Goal: Information Seeking & Learning: Find specific fact

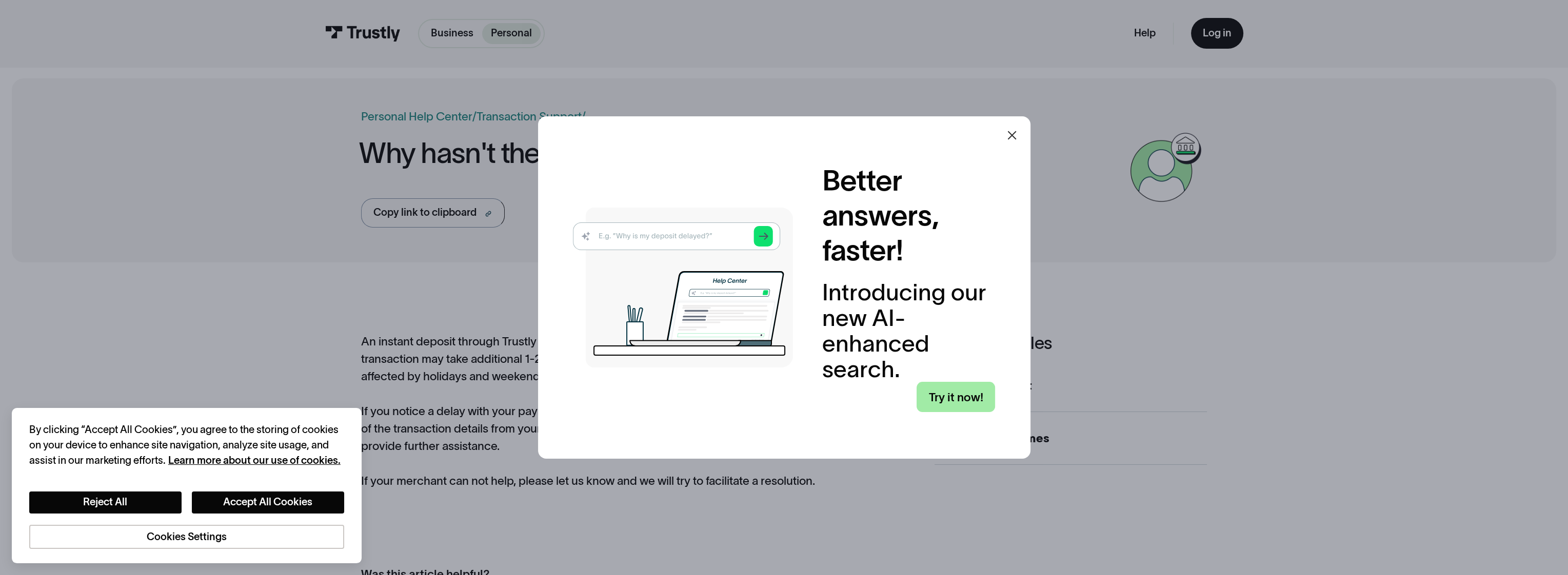
click at [957, 393] on link "Try it now!" at bounding box center [956, 397] width 79 height 30
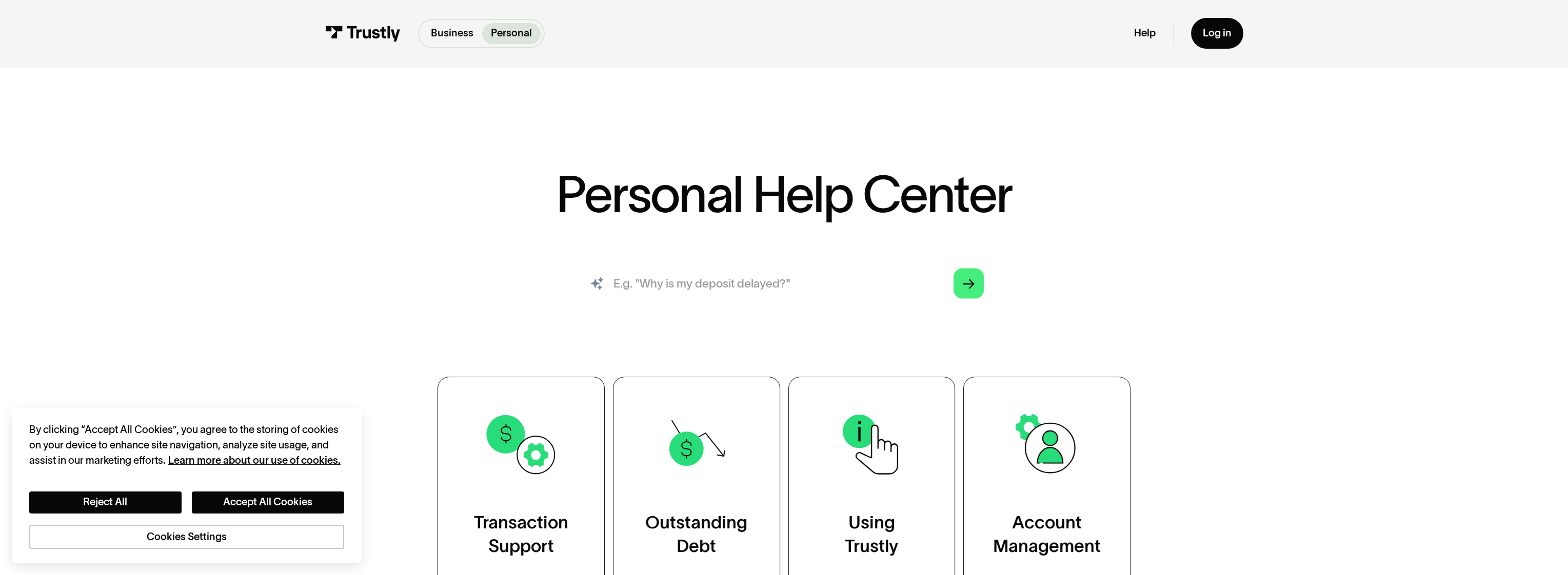
click at [698, 293] on input "search" at bounding box center [783, 284] width 422 height 47
type input "why is my deposit delayed?"
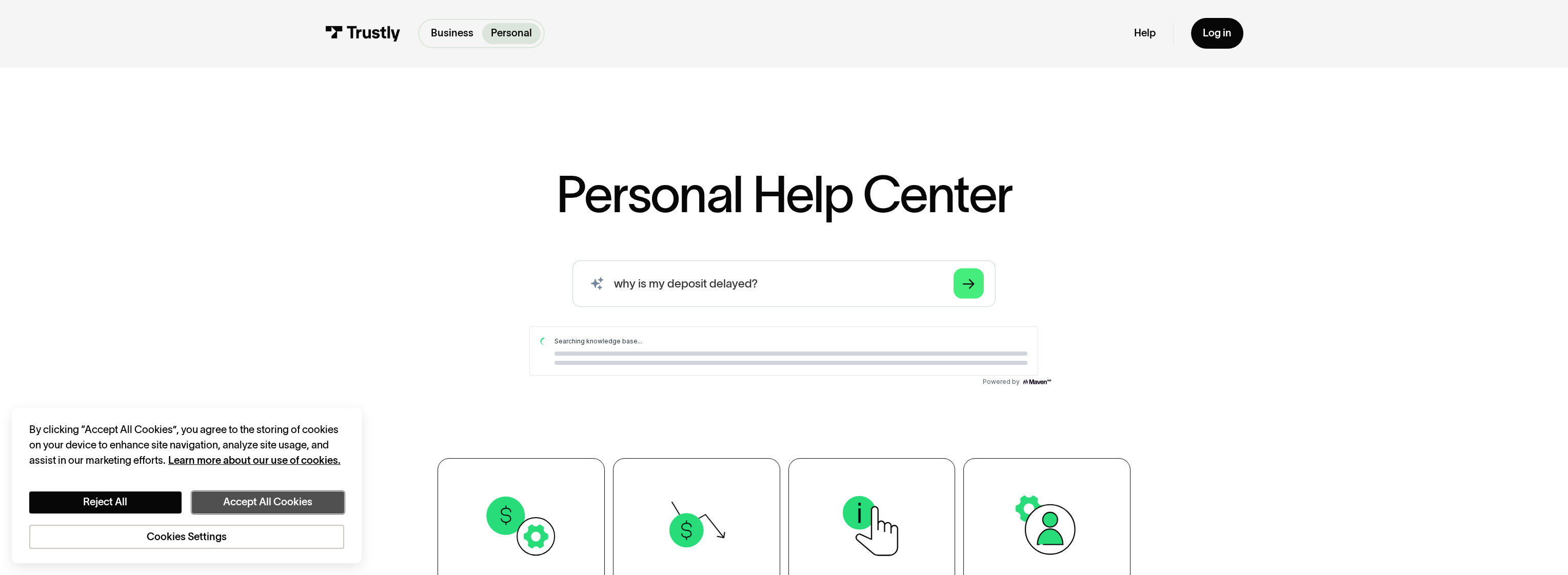
click at [254, 501] on button "Accept All Cookies" at bounding box center [268, 503] width 152 height 22
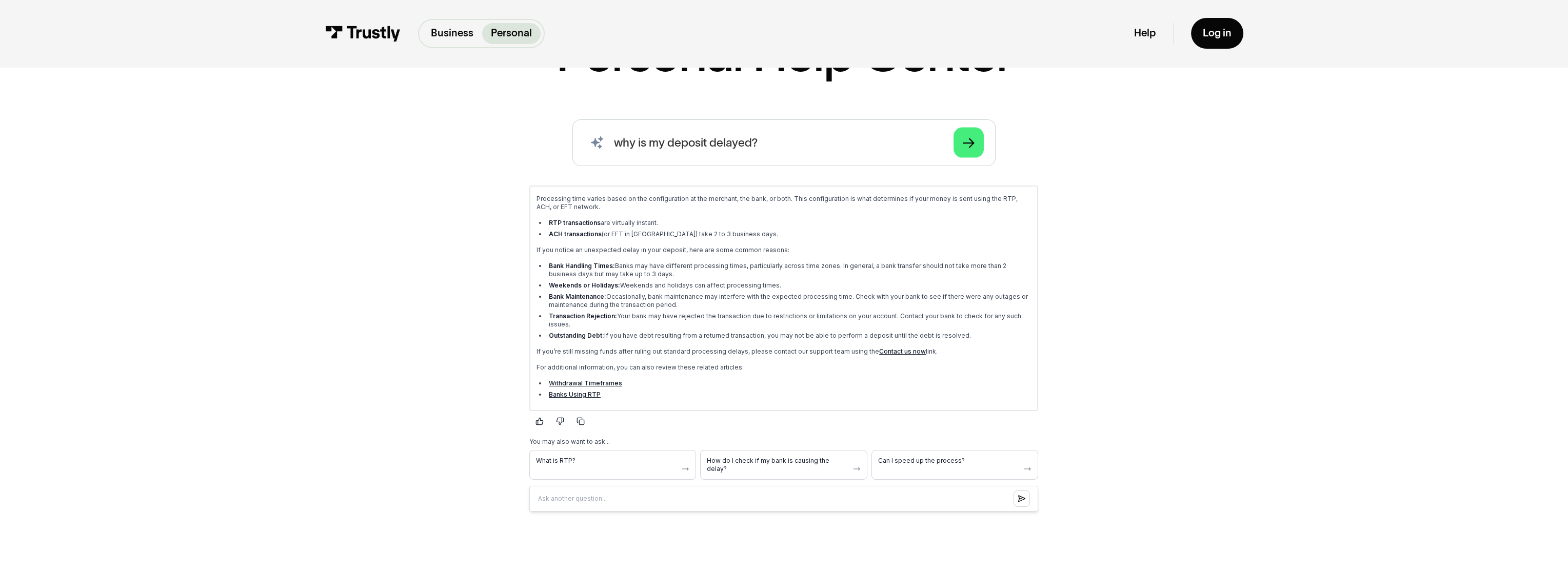
scroll to position [154, 0]
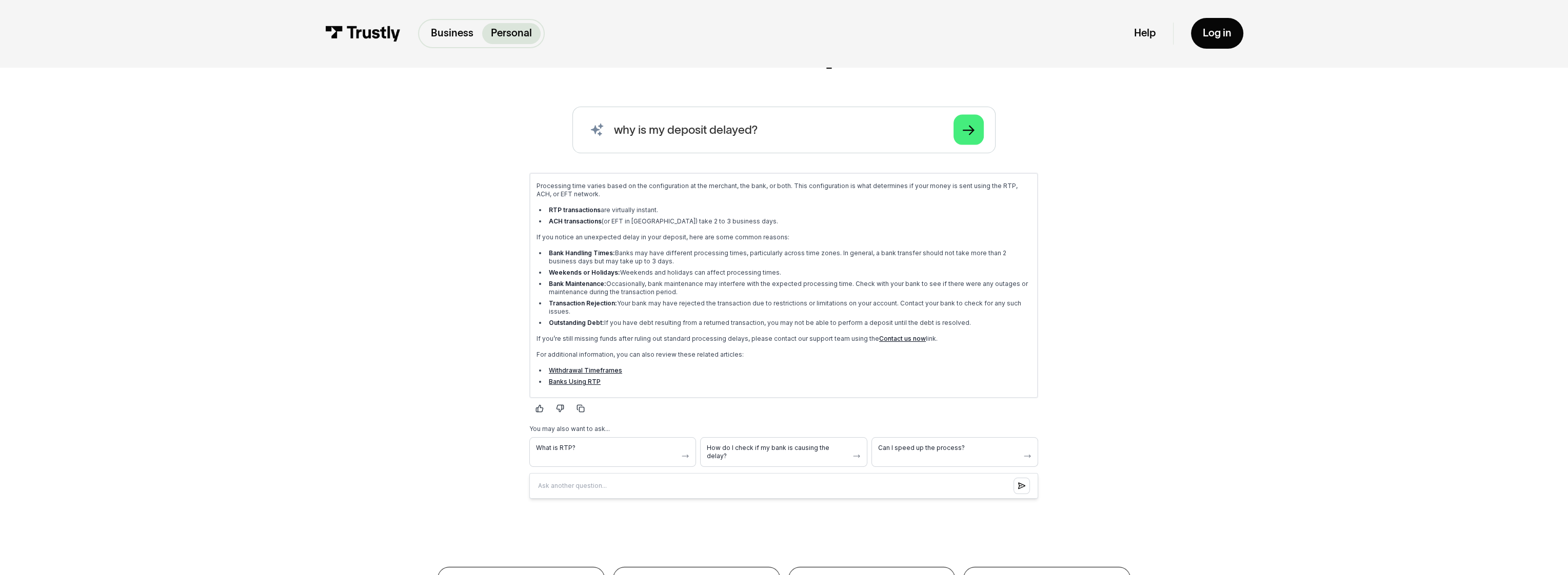
click at [587, 386] on div "Processing time varies based on the configuration at the merchant, the bank, or…" at bounding box center [783, 285] width 494 height 207
click at [588, 383] on link "Banks Using RTP" at bounding box center [575, 382] width 52 height 8
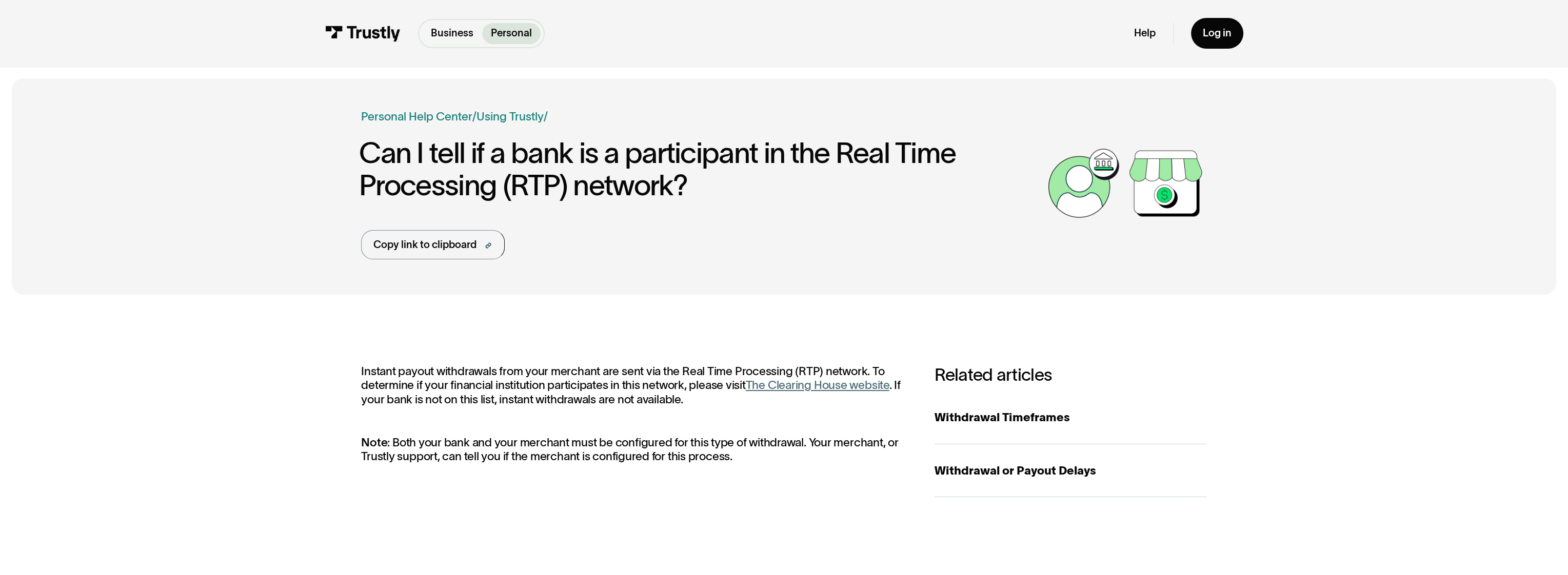
drag, startPoint x: 591, startPoint y: 379, endPoint x: 600, endPoint y: 374, distance: 10.3
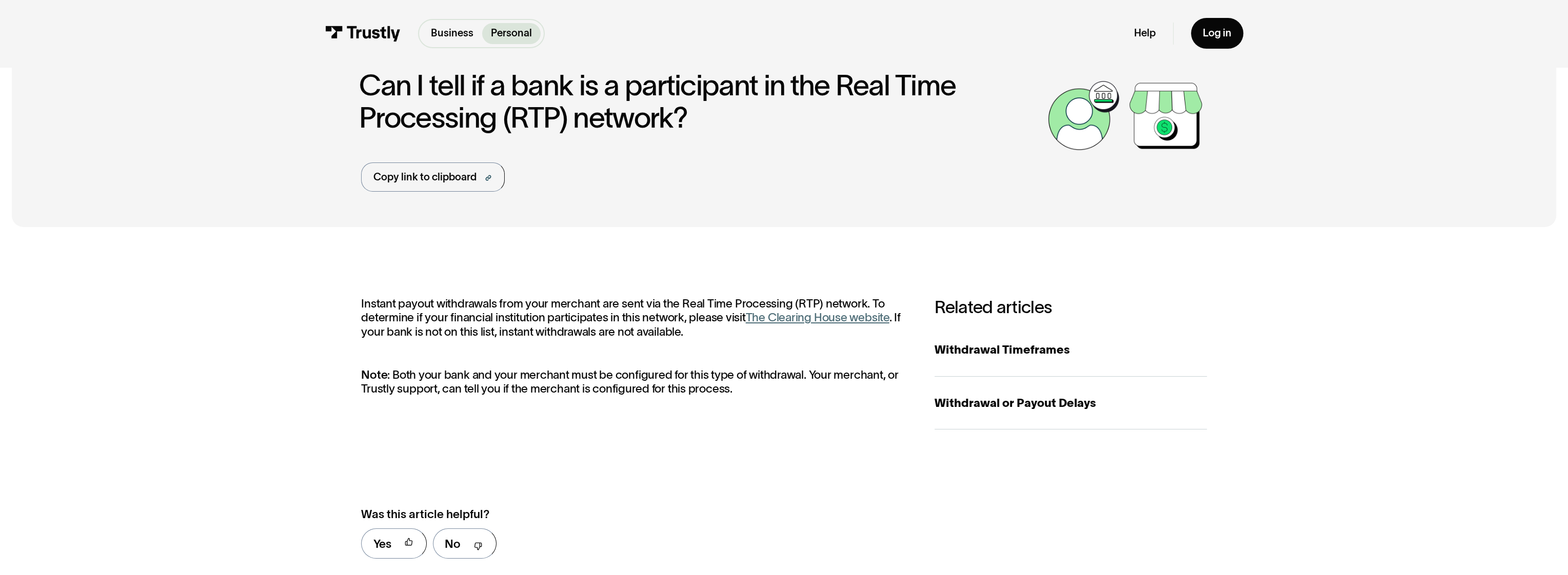
scroll to position [205, 0]
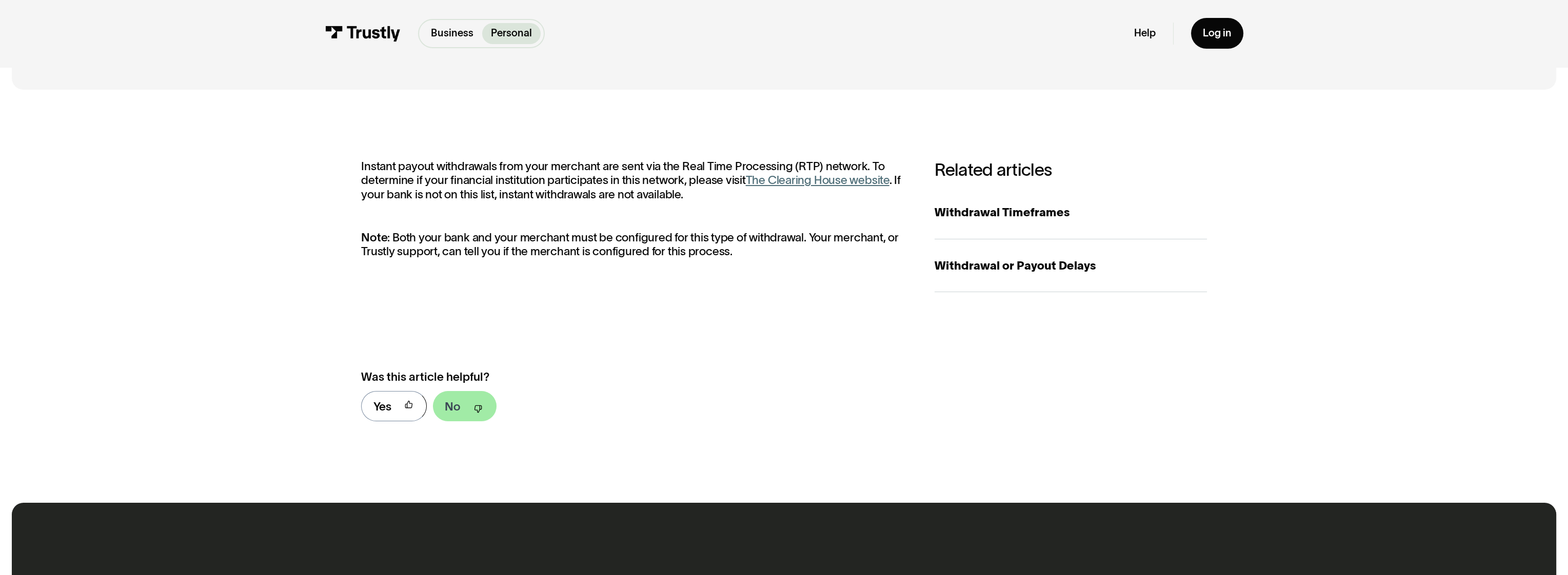
click at [446, 414] on div "No" at bounding box center [453, 406] width 16 height 18
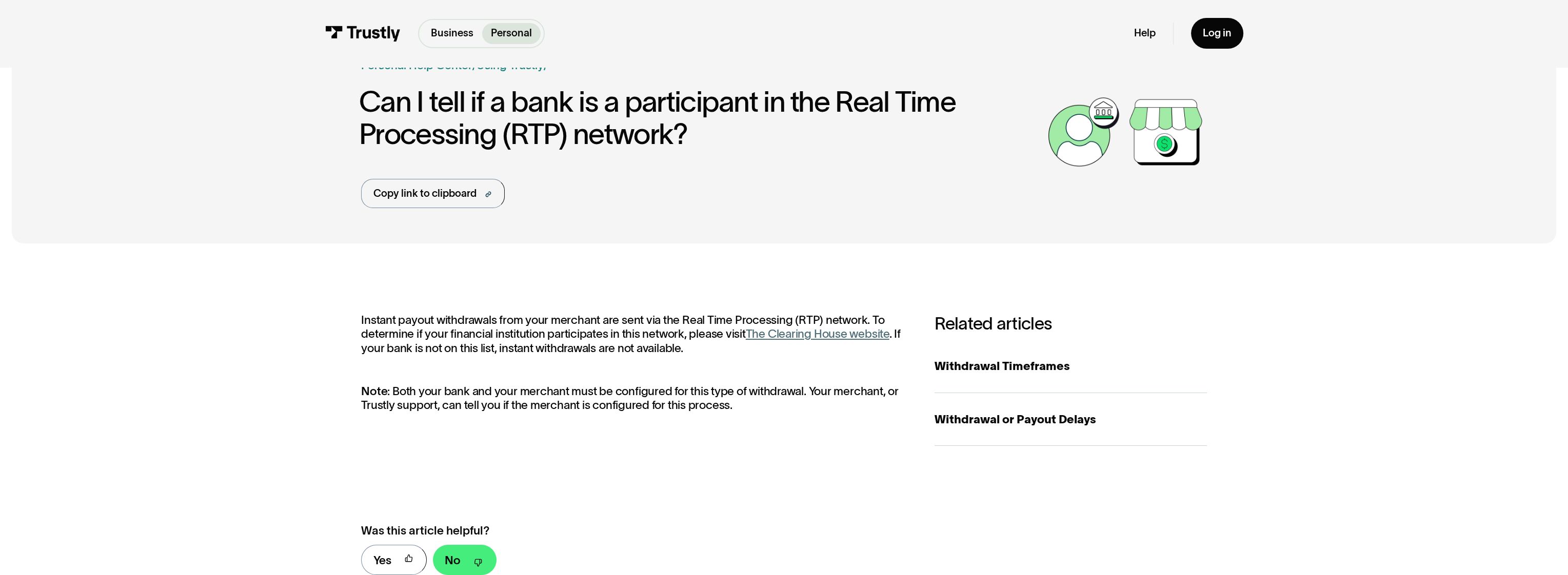
scroll to position [0, 0]
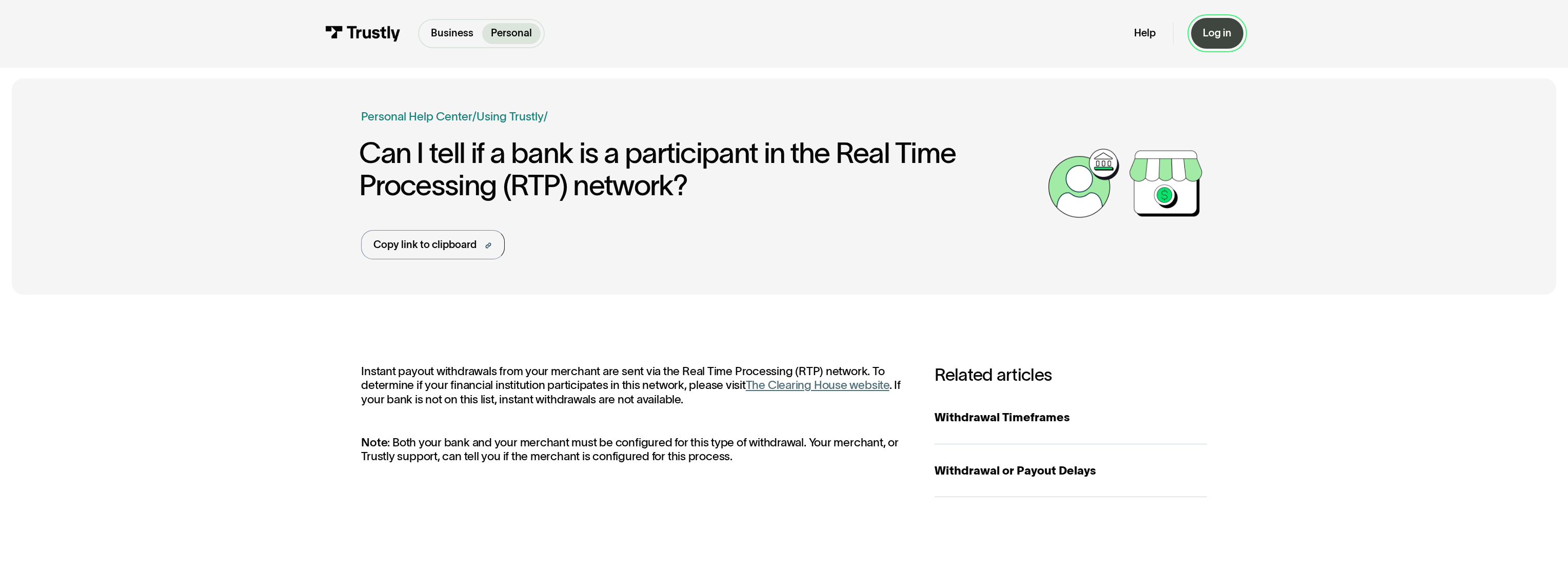
click at [1214, 36] on div "Log in" at bounding box center [1217, 33] width 29 height 13
